Goal: Information Seeking & Learning: Understand process/instructions

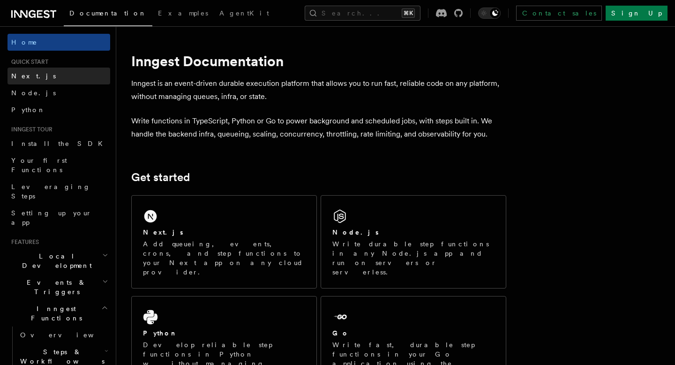
click at [58, 79] on link "Next.js" at bounding box center [59, 76] width 103 height 17
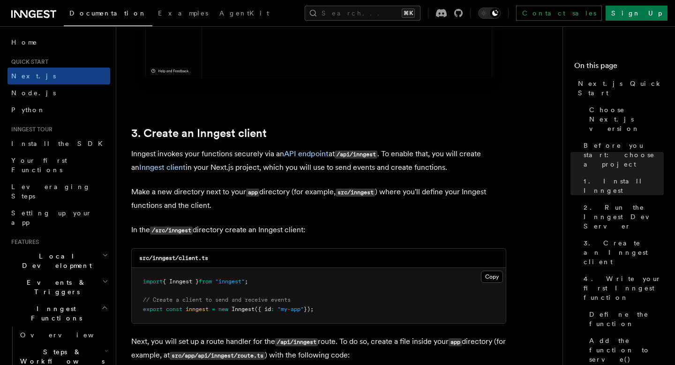
scroll to position [1019, 0]
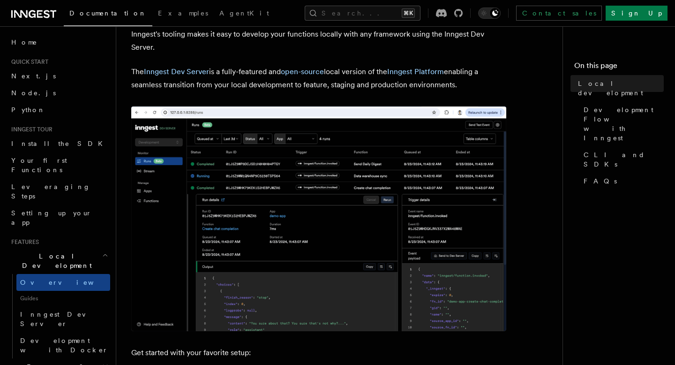
scroll to position [60, 0]
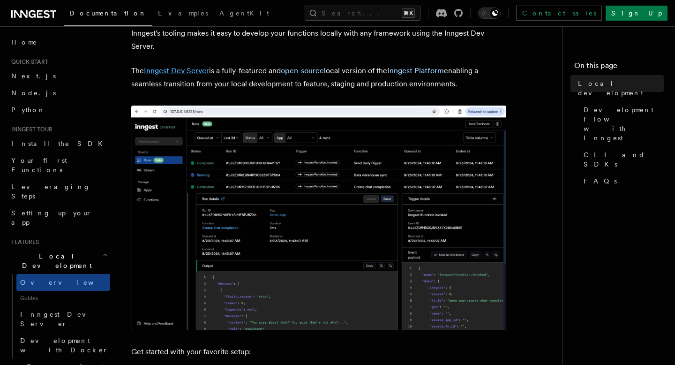
click at [177, 70] on link "Inngest Dev Server" at bounding box center [176, 70] width 65 height 9
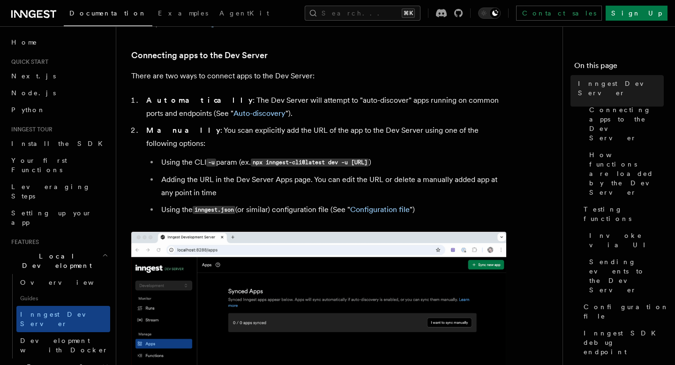
scroll to position [298, 0]
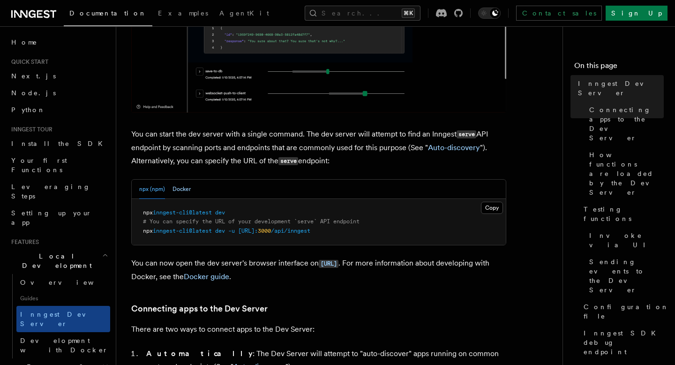
click at [185, 190] on button "Docker" at bounding box center [182, 189] width 18 height 19
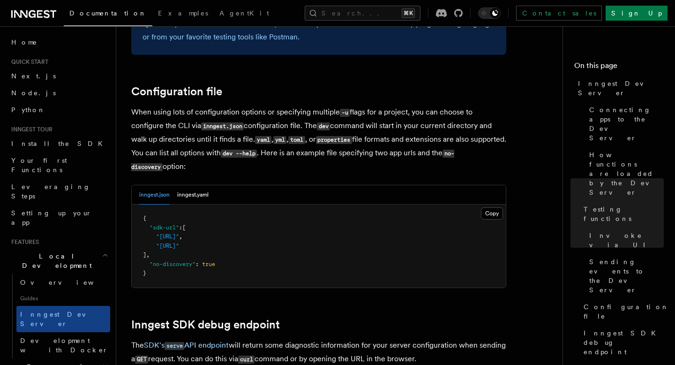
scroll to position [2411, 0]
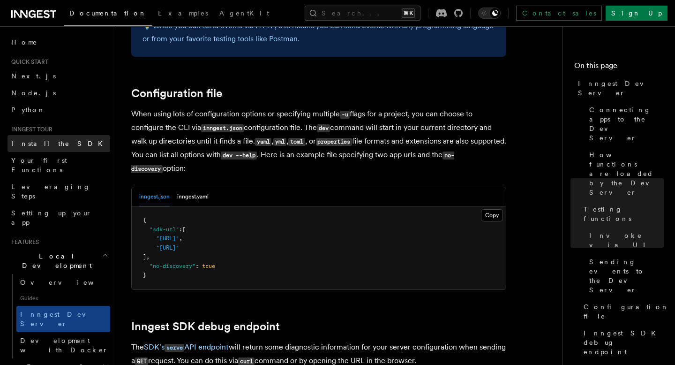
click at [41, 140] on span "Install the SDK" at bounding box center [59, 144] width 97 height 8
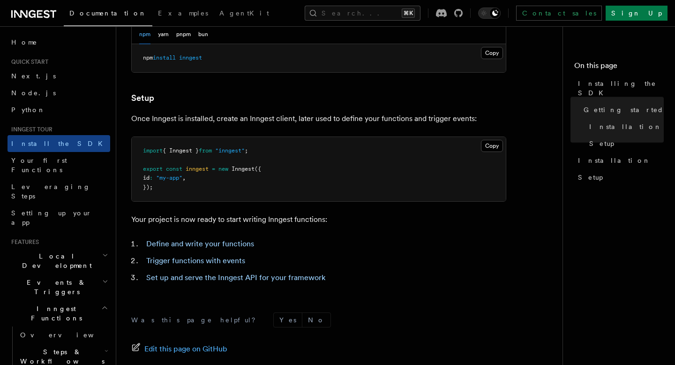
scroll to position [313, 0]
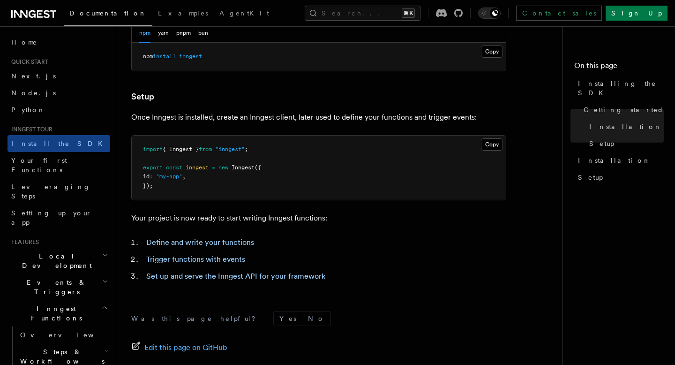
click at [65, 251] on span "Local Development" at bounding box center [55, 260] width 95 height 19
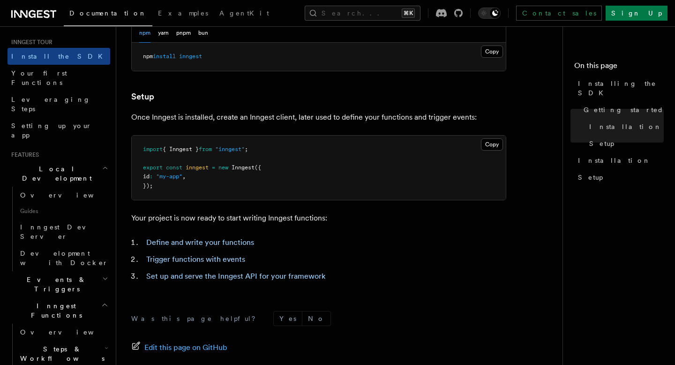
scroll to position [88, 0]
click at [49, 223] on span "Inngest Dev Server" at bounding box center [60, 231] width 80 height 17
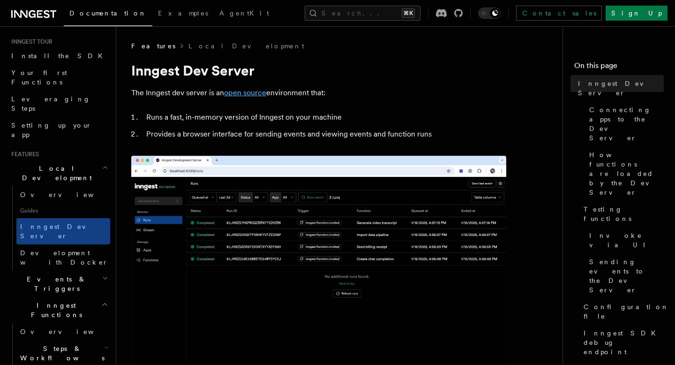
click at [243, 93] on link "open source" at bounding box center [245, 92] width 42 height 9
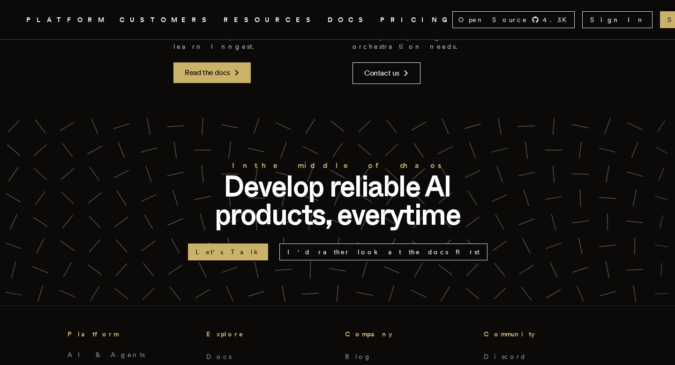
scroll to position [2304, 0]
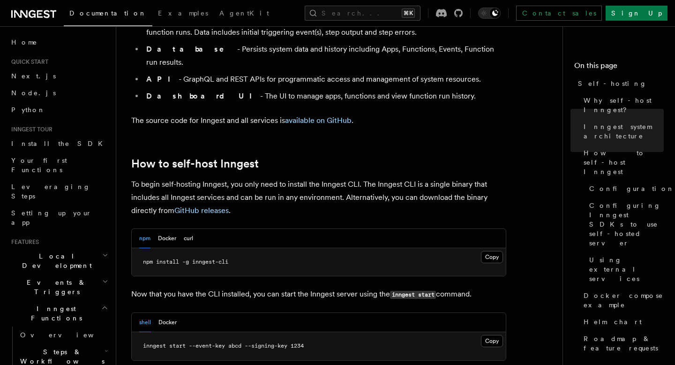
scroll to position [827, 0]
click at [169, 228] on button "Docker" at bounding box center [167, 237] width 18 height 19
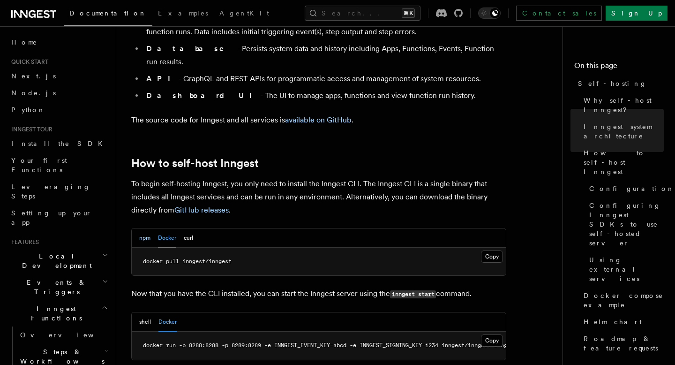
click at [143, 228] on button "npm" at bounding box center [144, 237] width 11 height 19
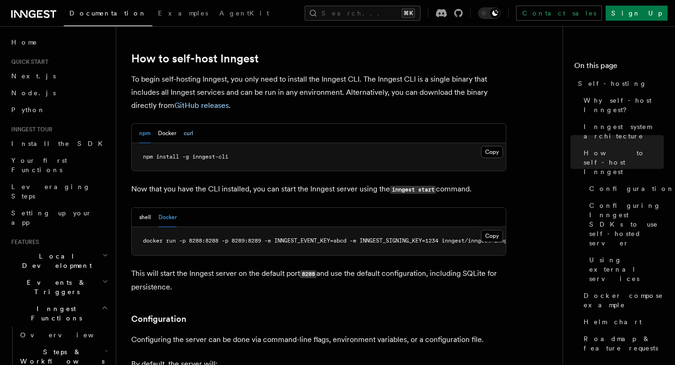
scroll to position [924, 0]
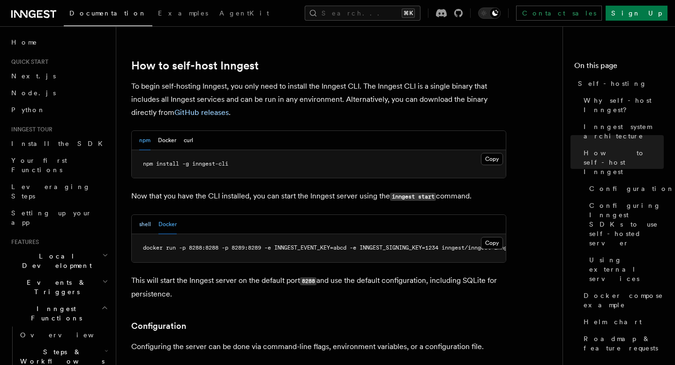
click at [144, 215] on button "shell" at bounding box center [145, 224] width 12 height 19
click at [166, 131] on button "Docker" at bounding box center [167, 140] width 18 height 19
click at [144, 131] on button "npm" at bounding box center [144, 140] width 11 height 19
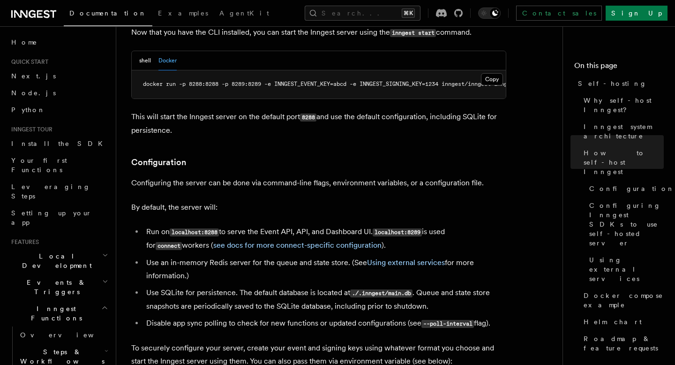
scroll to position [1103, 0]
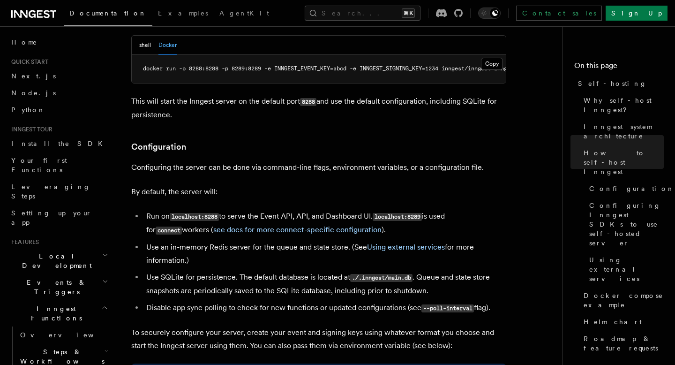
click at [254, 241] on li "Use an in-memory Redis server for the queue and state store. (See Using externa…" at bounding box center [324, 254] width 363 height 26
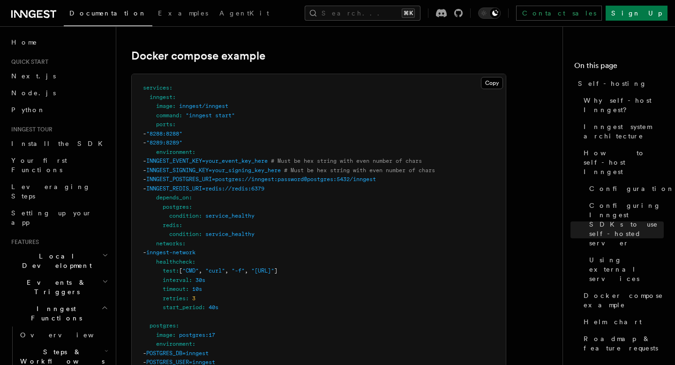
scroll to position [2507, 0]
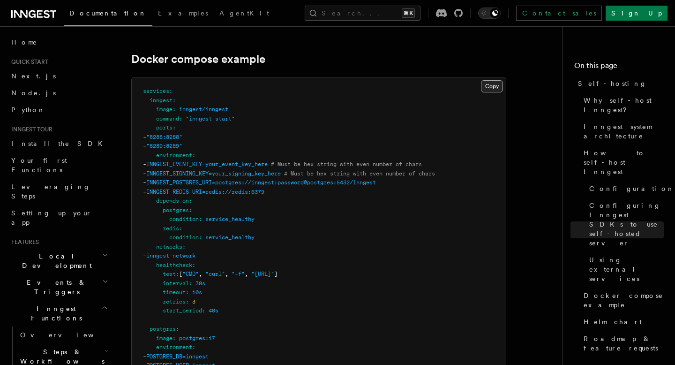
click at [493, 80] on button "Copy Copied" at bounding box center [492, 86] width 22 height 12
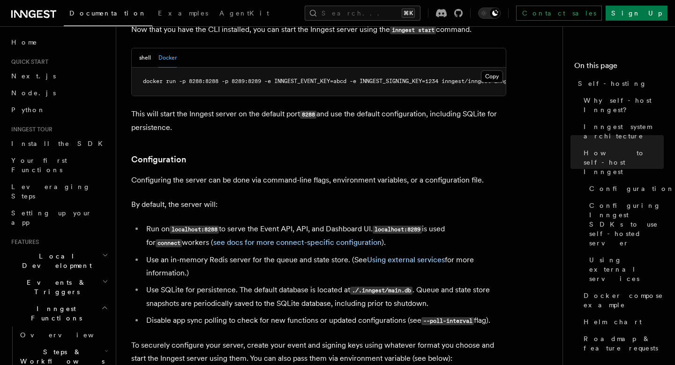
scroll to position [1105, 0]
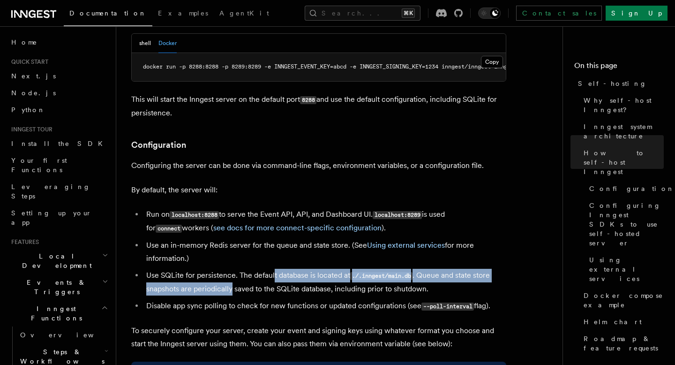
drag, startPoint x: 273, startPoint y: 247, endPoint x: 231, endPoint y: 262, distance: 44.2
click at [231, 269] on li "Use SQLite for persistence. The default database is located at ./.inngest/main.…" at bounding box center [324, 282] width 363 height 27
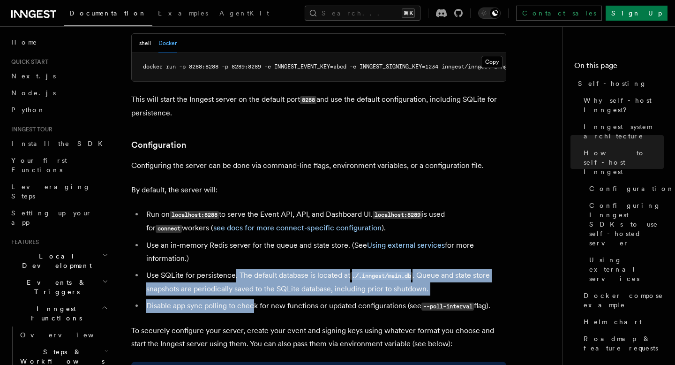
drag, startPoint x: 234, startPoint y: 247, endPoint x: 253, endPoint y: 274, distance: 33.0
click at [254, 274] on ul "Run on localhost:8288 to serve the Event API, API, and Dashboard UI. localhost:…" at bounding box center [318, 260] width 375 height 105
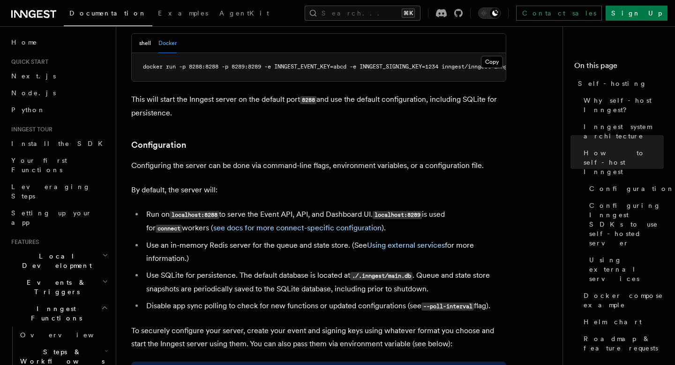
click at [249, 239] on li "Use an in-memory Redis server for the queue and state store. (See Using externa…" at bounding box center [324, 252] width 363 height 26
click at [248, 239] on li "Use an in-memory Redis server for the queue and state store. (See Using externa…" at bounding box center [324, 252] width 363 height 26
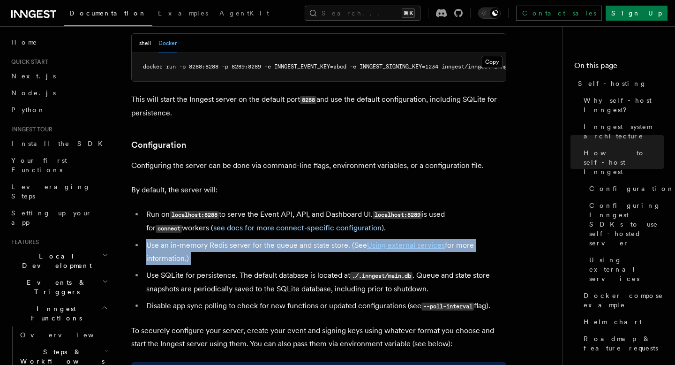
click at [248, 239] on li "Use an in-memory Redis server for the queue and state store. (See Using externa…" at bounding box center [324, 252] width 363 height 26
click at [270, 239] on li "Use an in-memory Redis server for the queue and state store. (See Using externa…" at bounding box center [324, 252] width 363 height 26
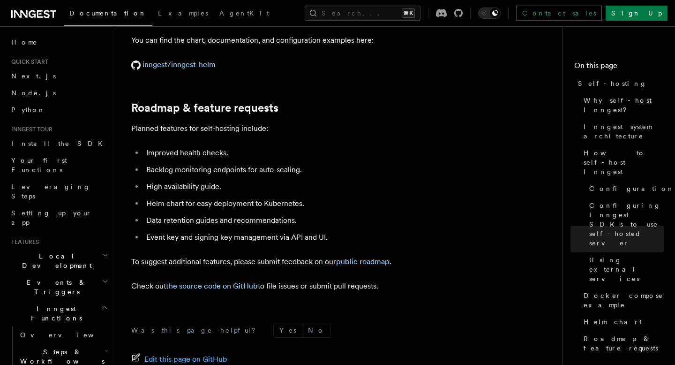
scroll to position [3662, 0]
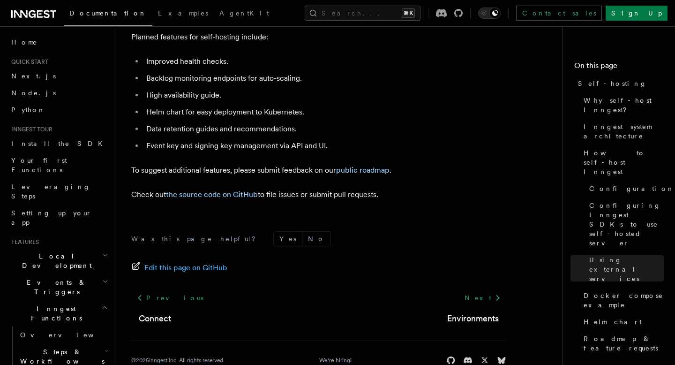
click at [181, 122] on li "Data retention guides and recommendations." at bounding box center [324, 128] width 363 height 13
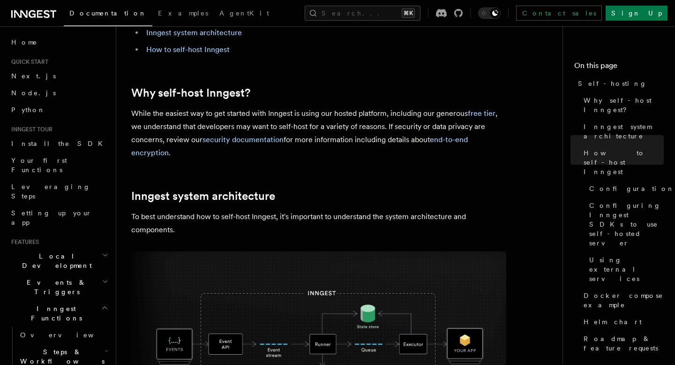
scroll to position [0, 0]
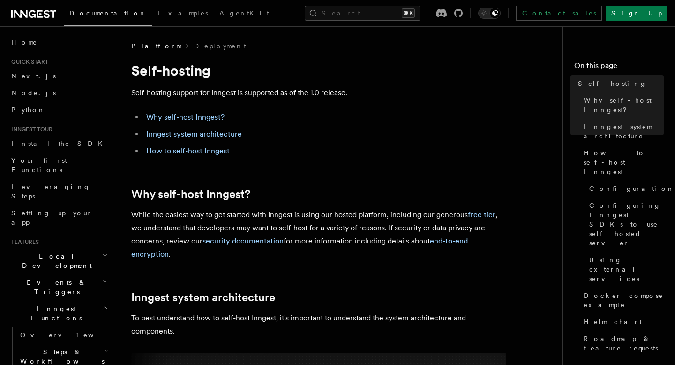
click at [602, 69] on h4 "On this page" at bounding box center [619, 67] width 90 height 15
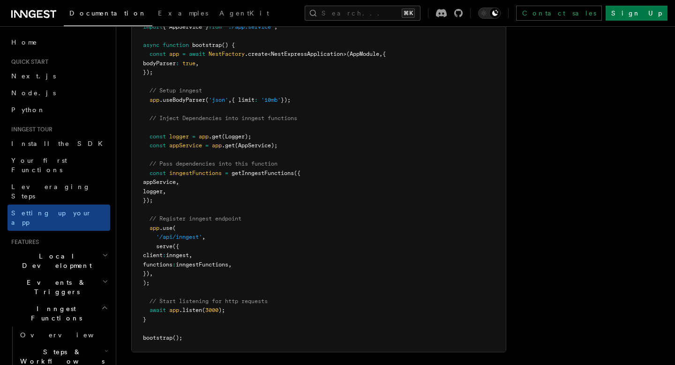
scroll to position [5736, 0]
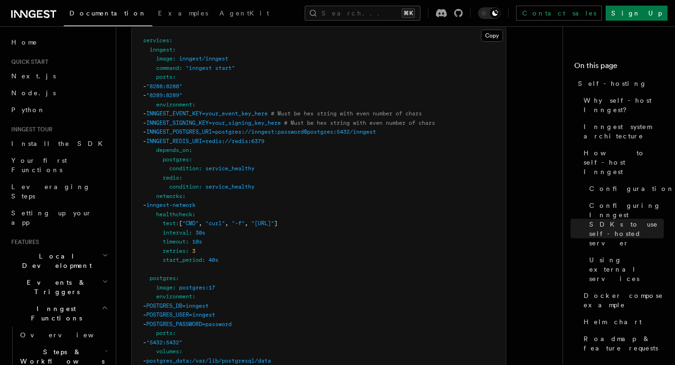
scroll to position [2559, 0]
